Goal: Check status: Check status

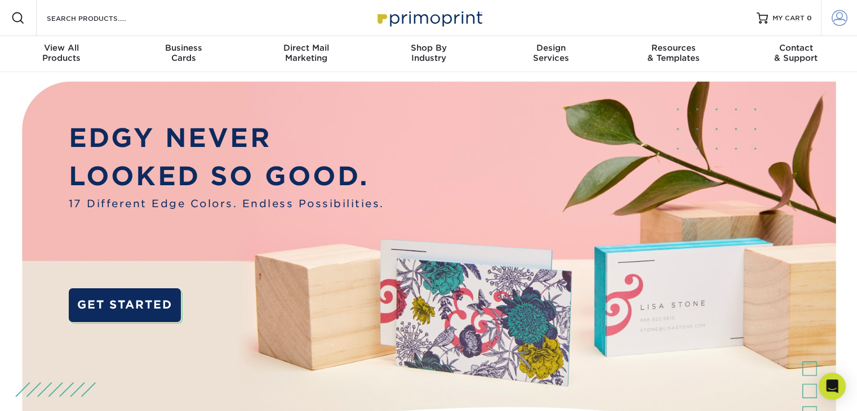
click at [839, 23] on span at bounding box center [839, 18] width 16 height 16
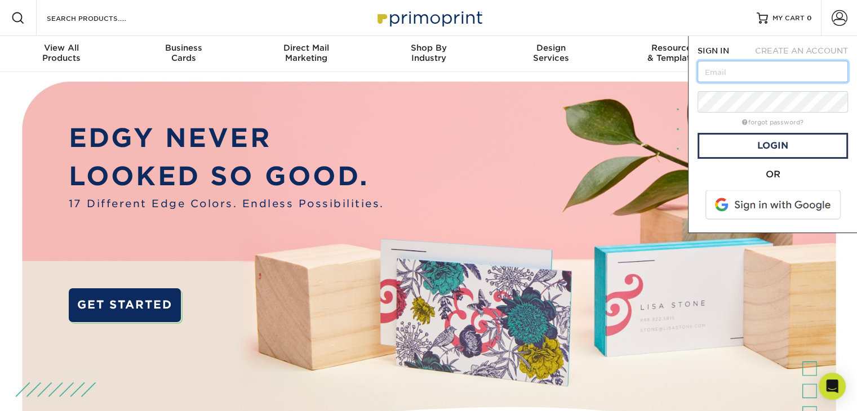
click at [725, 74] on input "text" at bounding box center [772, 71] width 150 height 21
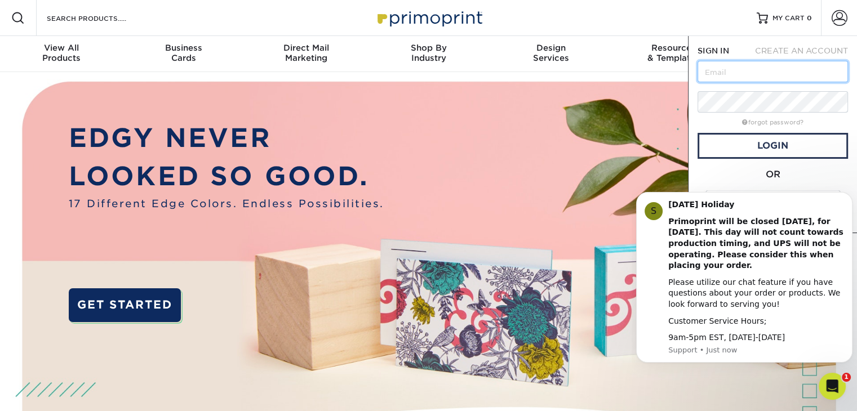
type input "[EMAIL_ADDRESS][DOMAIN_NAME]"
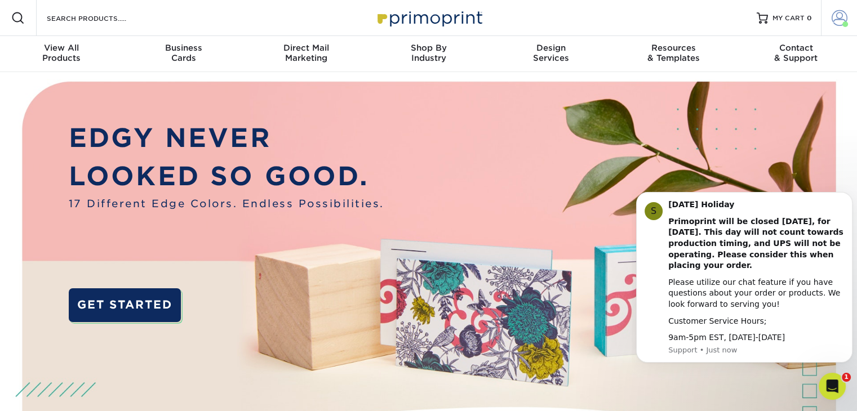
drag, startPoint x: 839, startPoint y: 18, endPoint x: 840, endPoint y: 29, distance: 10.8
click at [839, 18] on span at bounding box center [839, 18] width 16 height 16
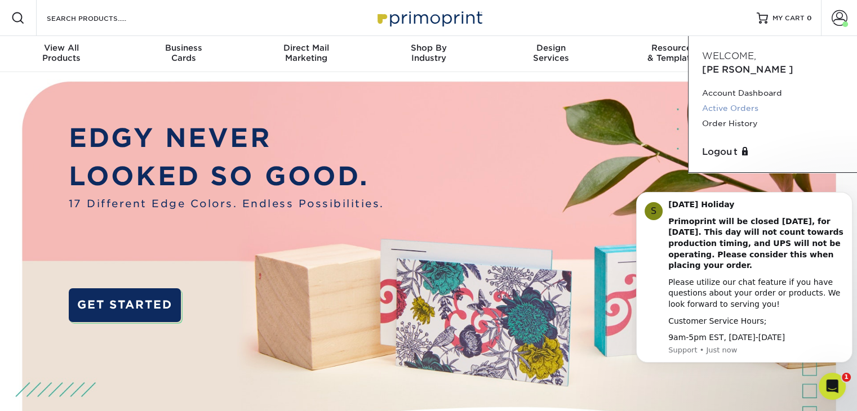
click at [728, 101] on link "Active Orders" at bounding box center [772, 108] width 141 height 15
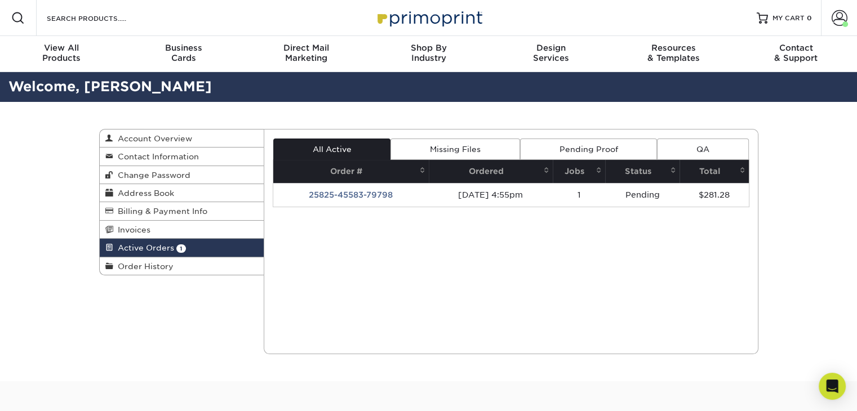
click at [360, 194] on td "25825-45583-79798" at bounding box center [350, 195] width 155 height 24
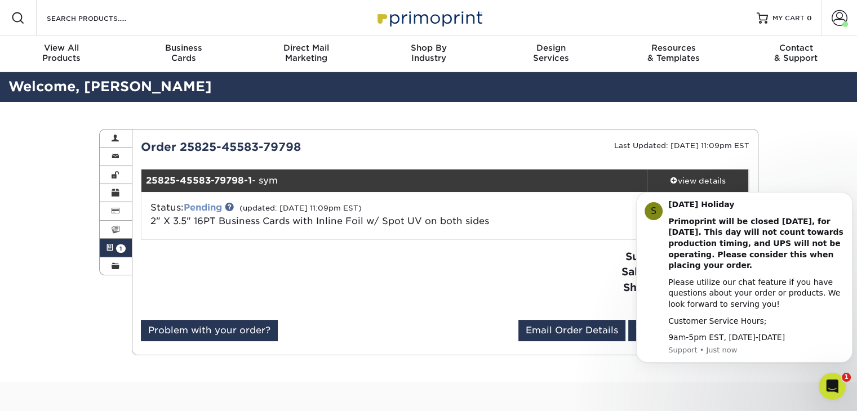
click at [212, 207] on link "Pending" at bounding box center [203, 207] width 38 height 11
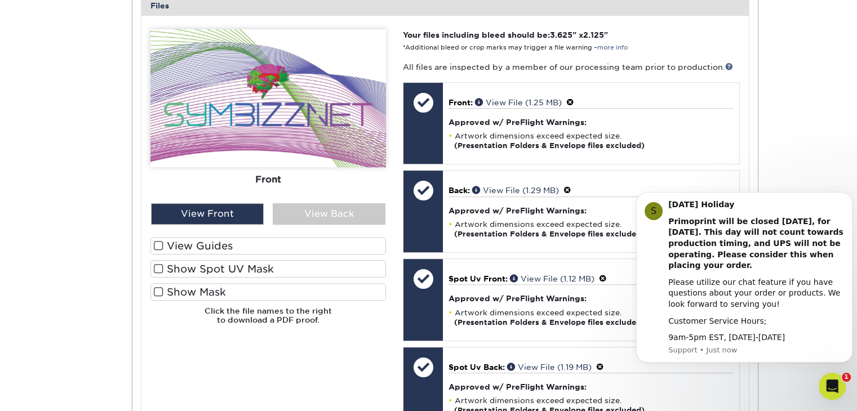
scroll to position [563, 0]
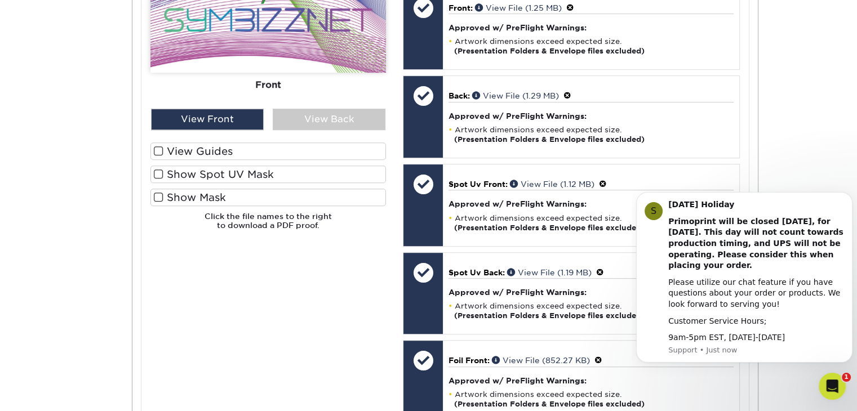
click at [155, 147] on span at bounding box center [159, 151] width 10 height 11
click at [0, 0] on input "View Guides" at bounding box center [0, 0] width 0 height 0
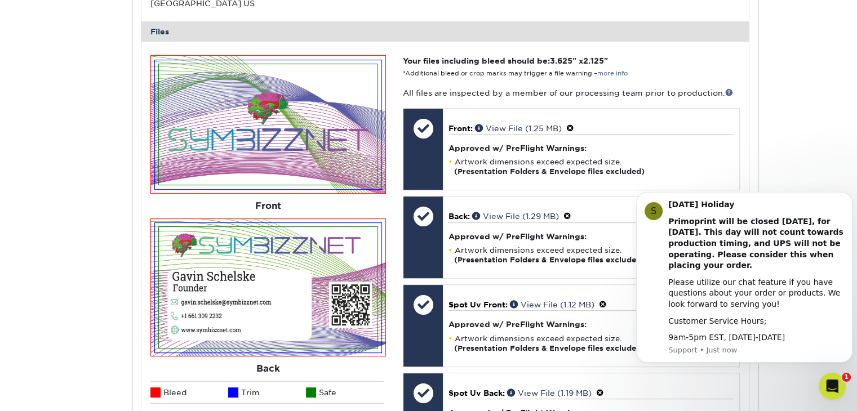
scroll to position [434, 0]
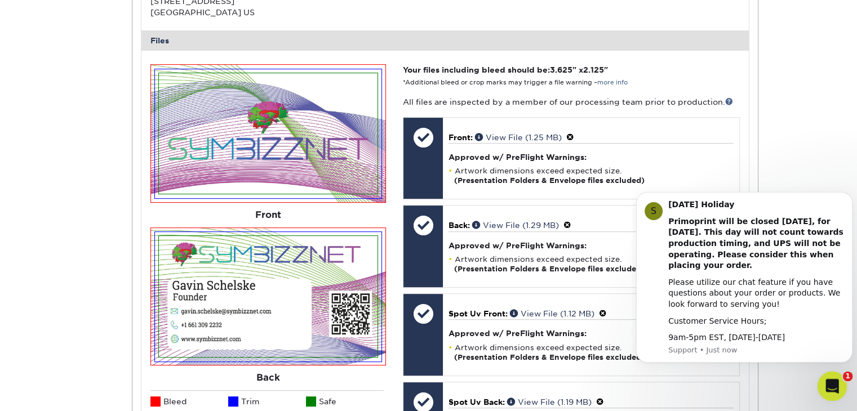
click at [827, 387] on icon "Open Intercom Messenger" at bounding box center [830, 385] width 19 height 19
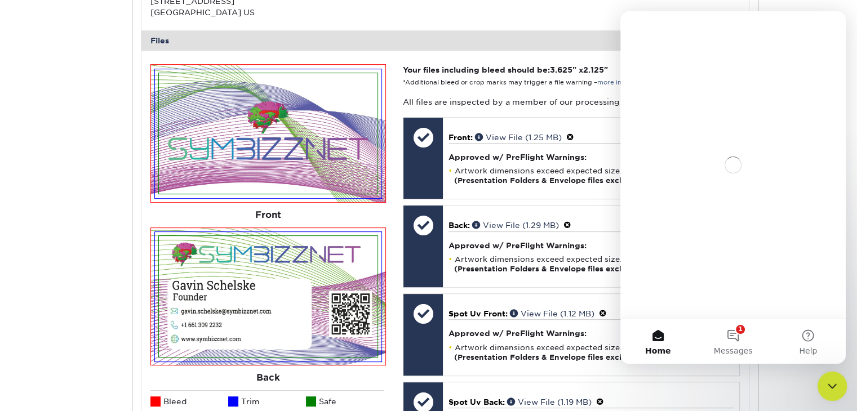
scroll to position [0, 0]
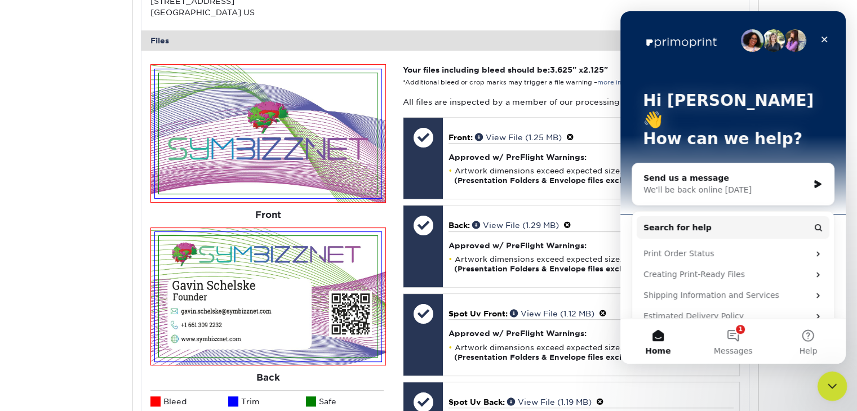
click at [828, 385] on icon "Close Intercom Messenger" at bounding box center [830, 384] width 8 height 5
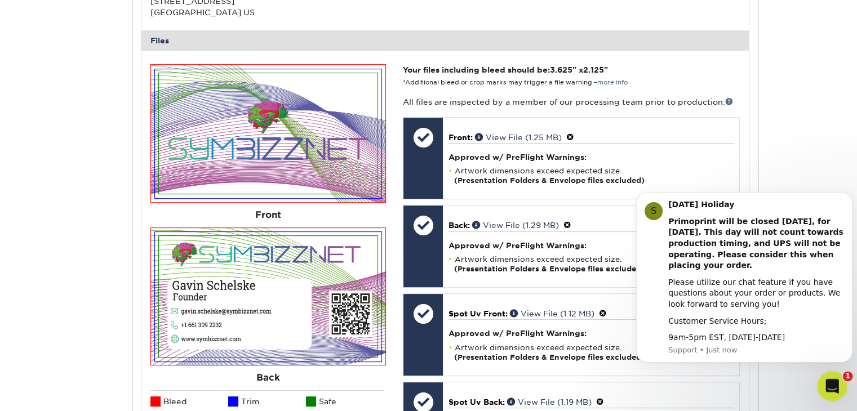
click at [834, 385] on icon "Open Intercom Messenger" at bounding box center [830, 385] width 19 height 19
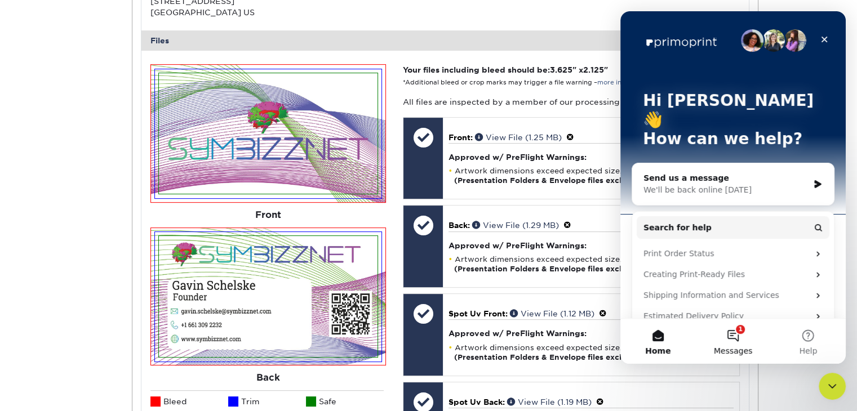
click at [718, 341] on button "1 Messages" at bounding box center [732, 341] width 75 height 45
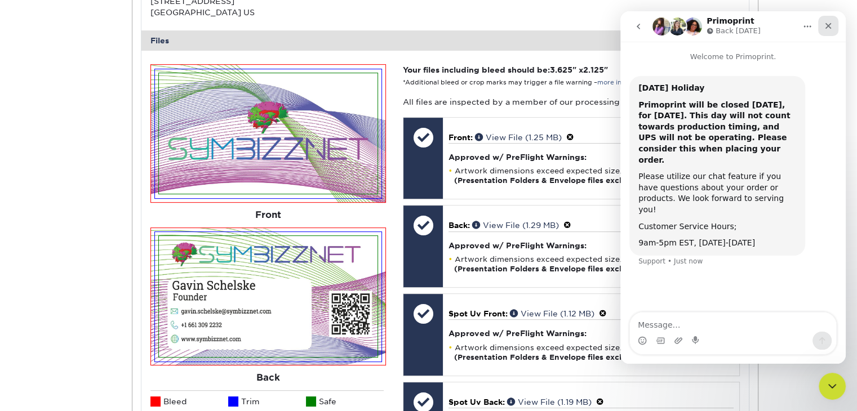
click at [828, 23] on icon "Close" at bounding box center [827, 25] width 9 height 9
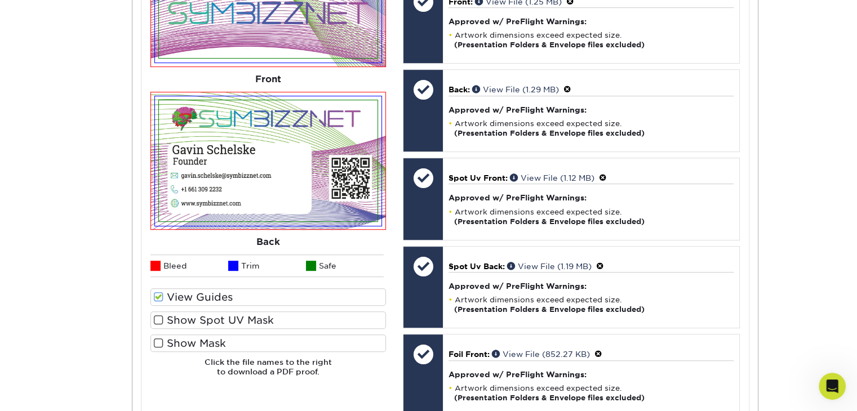
scroll to position [659, 0]
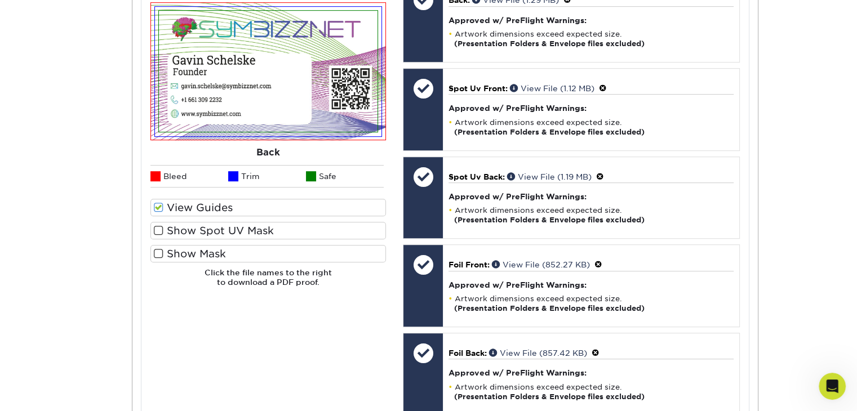
click at [158, 253] on span at bounding box center [159, 253] width 10 height 11
click at [0, 0] on input "Show Mask" at bounding box center [0, 0] width 0 height 0
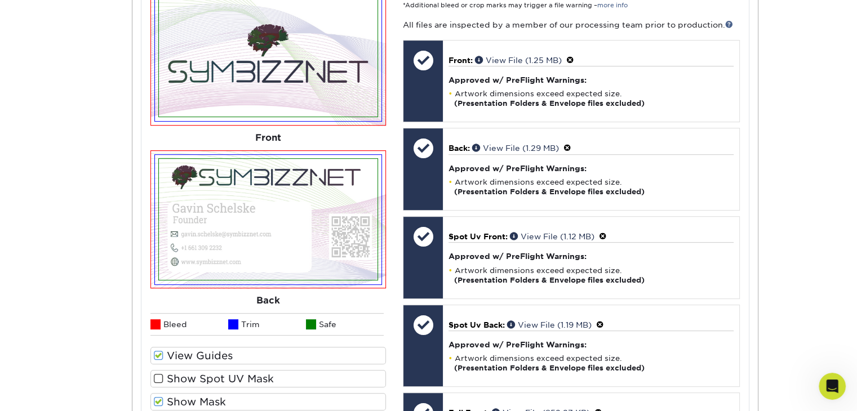
scroll to position [603, 0]
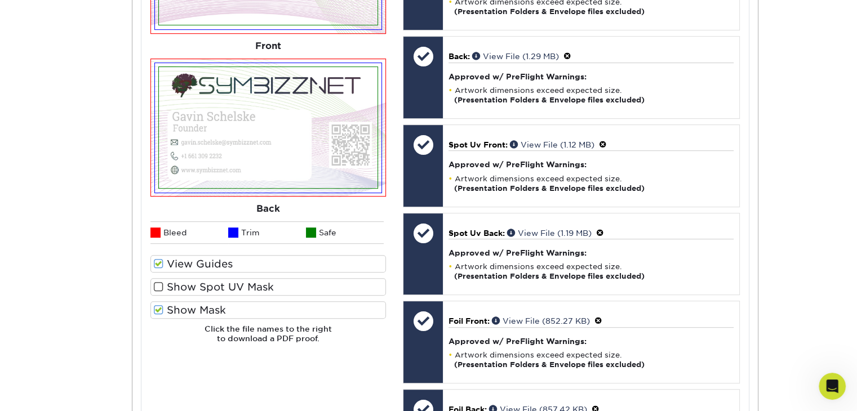
click at [158, 307] on span at bounding box center [159, 310] width 10 height 11
click at [0, 0] on input "Show Mask" at bounding box center [0, 0] width 0 height 0
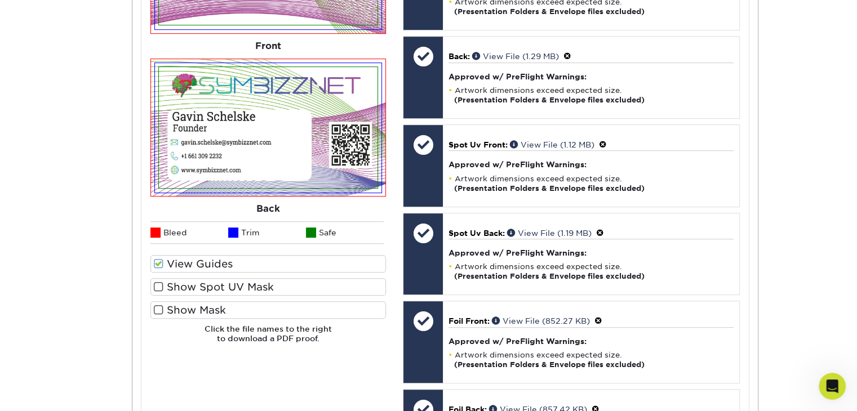
click at [159, 286] on span at bounding box center [159, 287] width 10 height 11
click at [0, 0] on input "Show Spot UV Mask" at bounding box center [0, 0] width 0 height 0
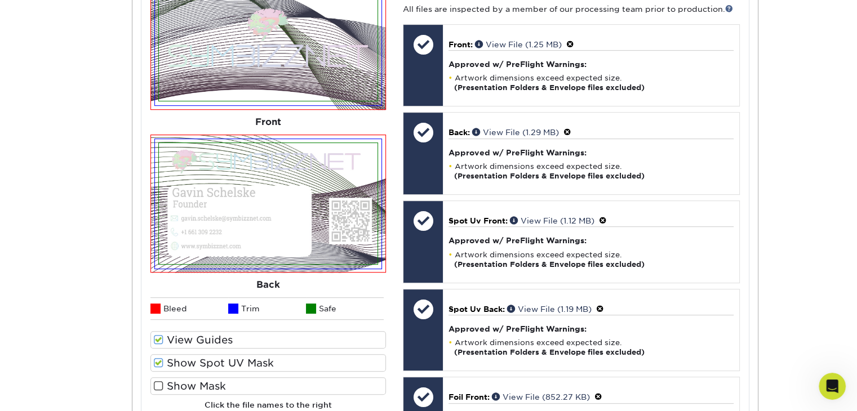
scroll to position [546, 0]
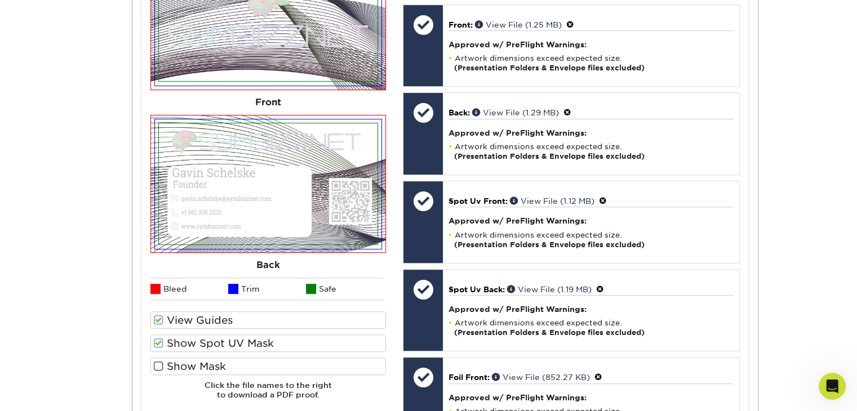
click at [158, 339] on span at bounding box center [159, 343] width 10 height 11
click at [0, 0] on input "Show Spot UV Mask" at bounding box center [0, 0] width 0 height 0
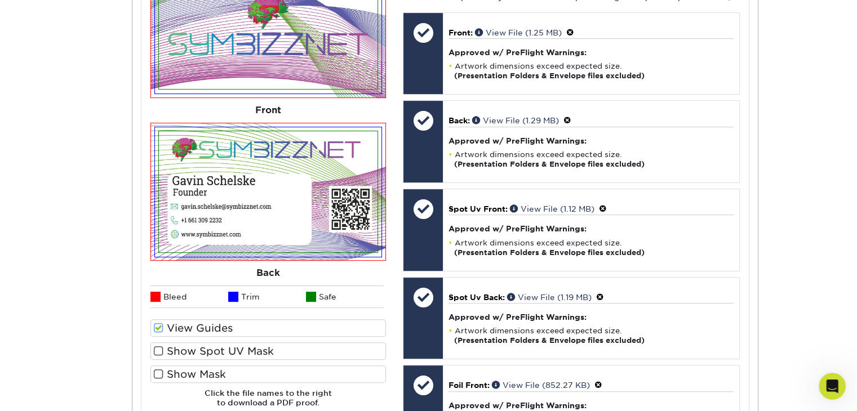
scroll to position [603, 0]
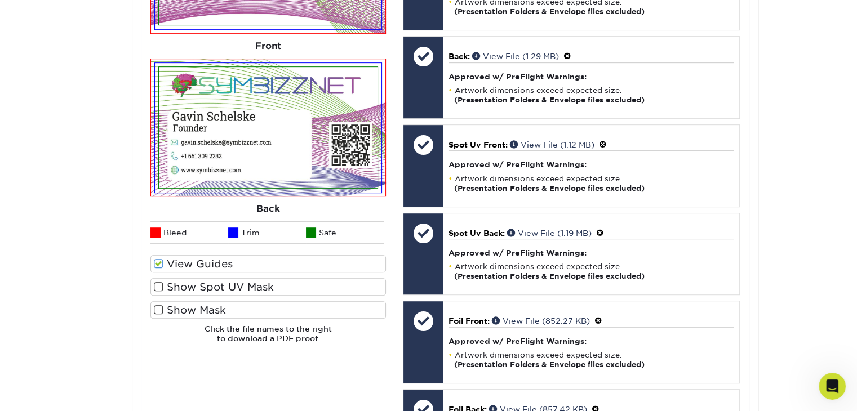
click at [155, 305] on span at bounding box center [159, 310] width 10 height 11
click at [0, 0] on input "Show Mask" at bounding box center [0, 0] width 0 height 0
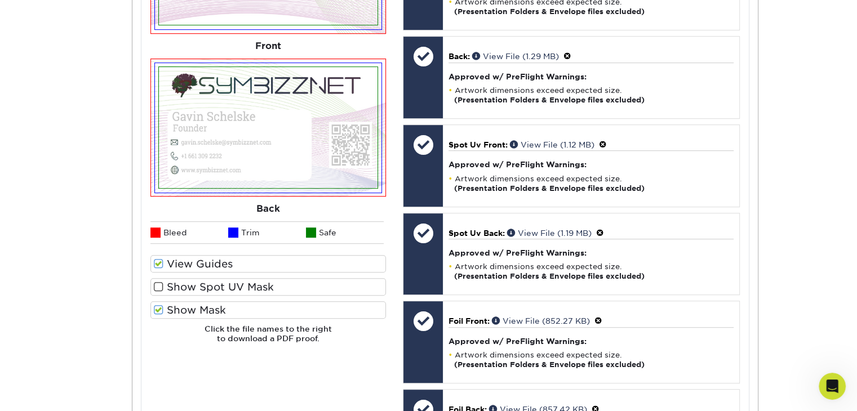
click at [156, 307] on span at bounding box center [159, 310] width 10 height 11
click at [0, 0] on input "Show Mask" at bounding box center [0, 0] width 0 height 0
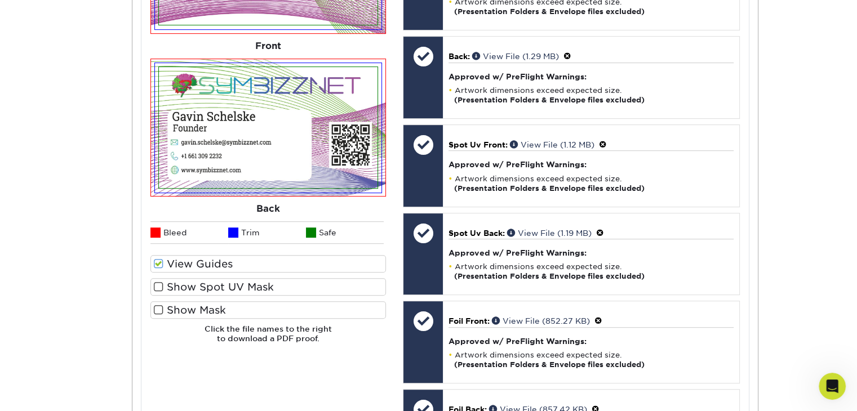
click at [155, 286] on span at bounding box center [159, 287] width 10 height 11
click at [0, 0] on input "Show Spot UV Mask" at bounding box center [0, 0] width 0 height 0
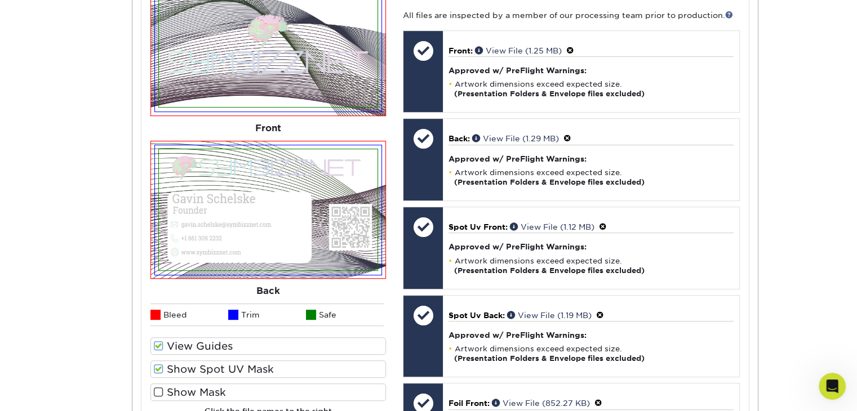
scroll to position [546, 0]
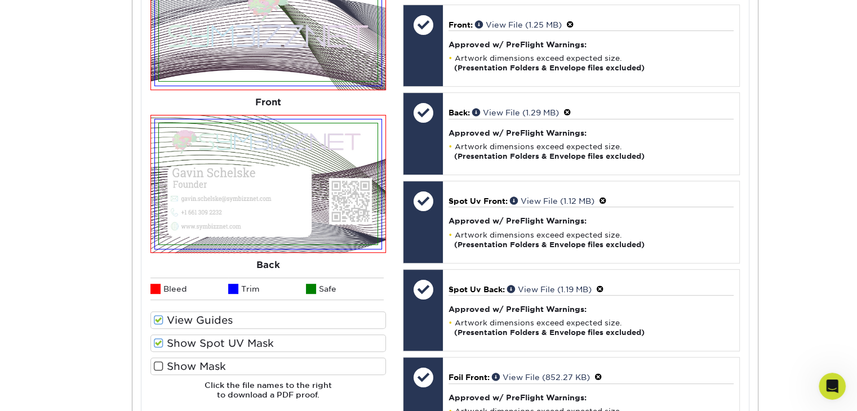
click at [158, 340] on span at bounding box center [159, 343] width 10 height 11
click at [0, 0] on input "Show Spot UV Mask" at bounding box center [0, 0] width 0 height 0
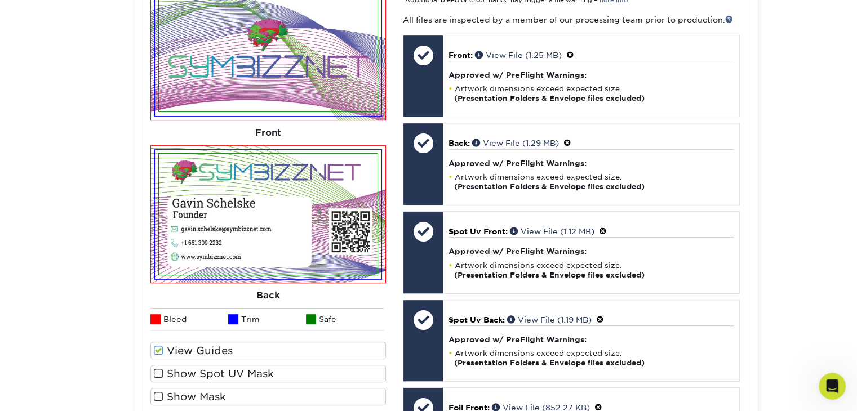
scroll to position [490, 0]
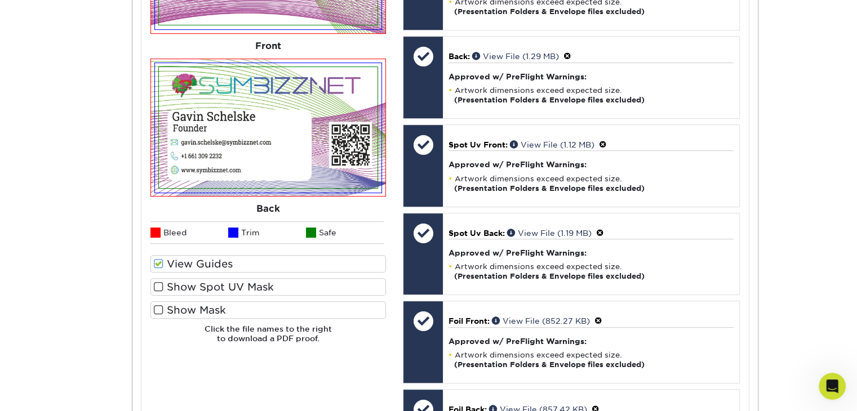
click at [161, 260] on span at bounding box center [159, 264] width 10 height 11
click at [0, 0] on input "View Guides" at bounding box center [0, 0] width 0 height 0
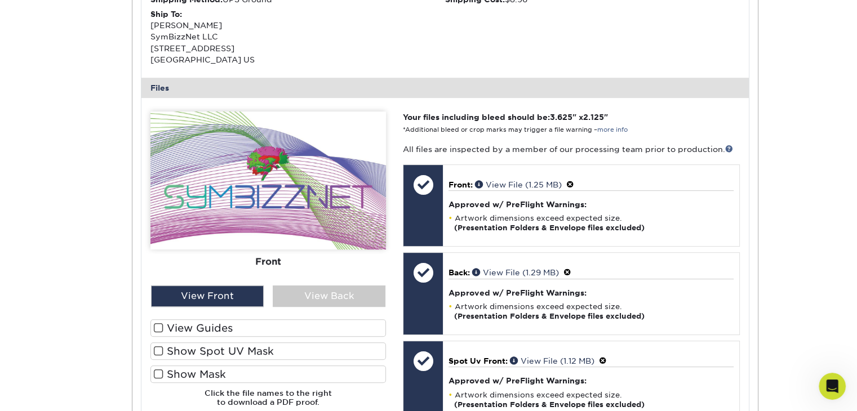
scroll to position [338, 0]
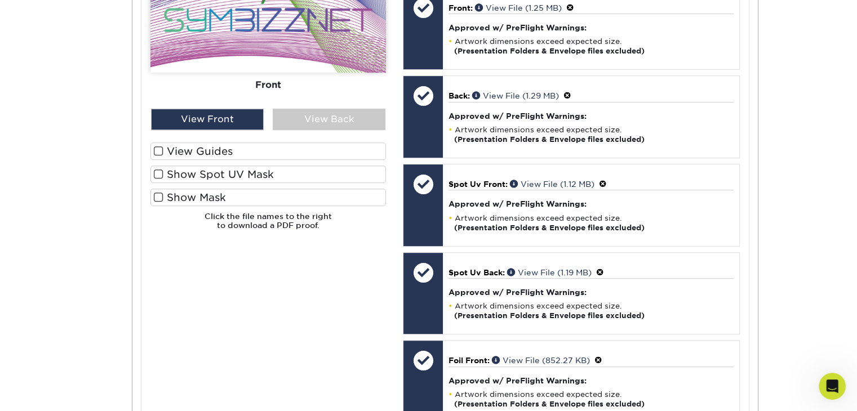
click at [171, 151] on label "View Guides" at bounding box center [267, 151] width 235 height 17
click at [0, 0] on input "View Guides" at bounding box center [0, 0] width 0 height 0
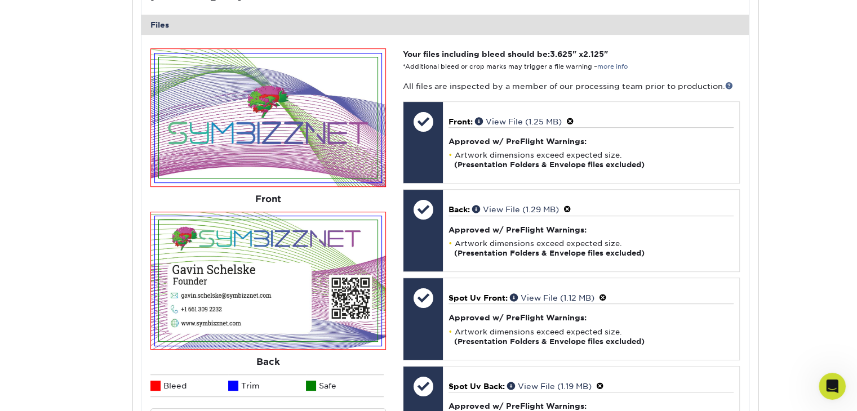
scroll to position [434, 0]
